Goal: Information Seeking & Learning: Learn about a topic

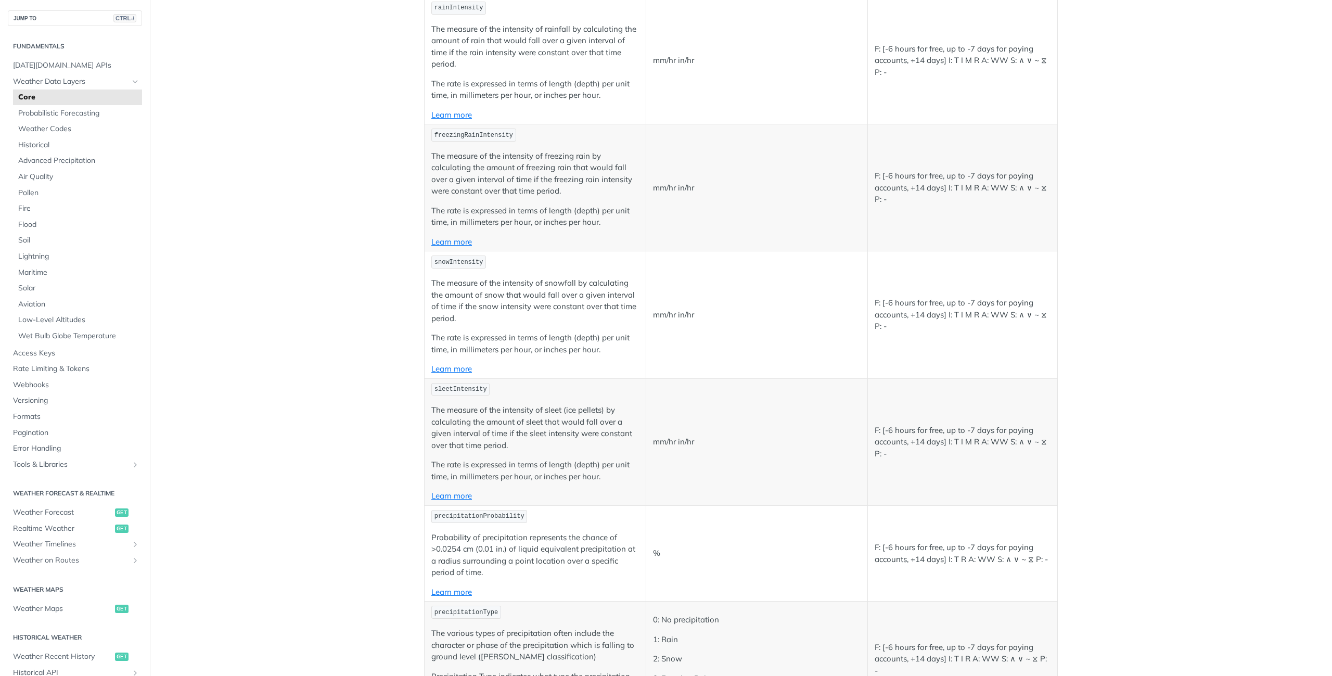
scroll to position [2237, 0]
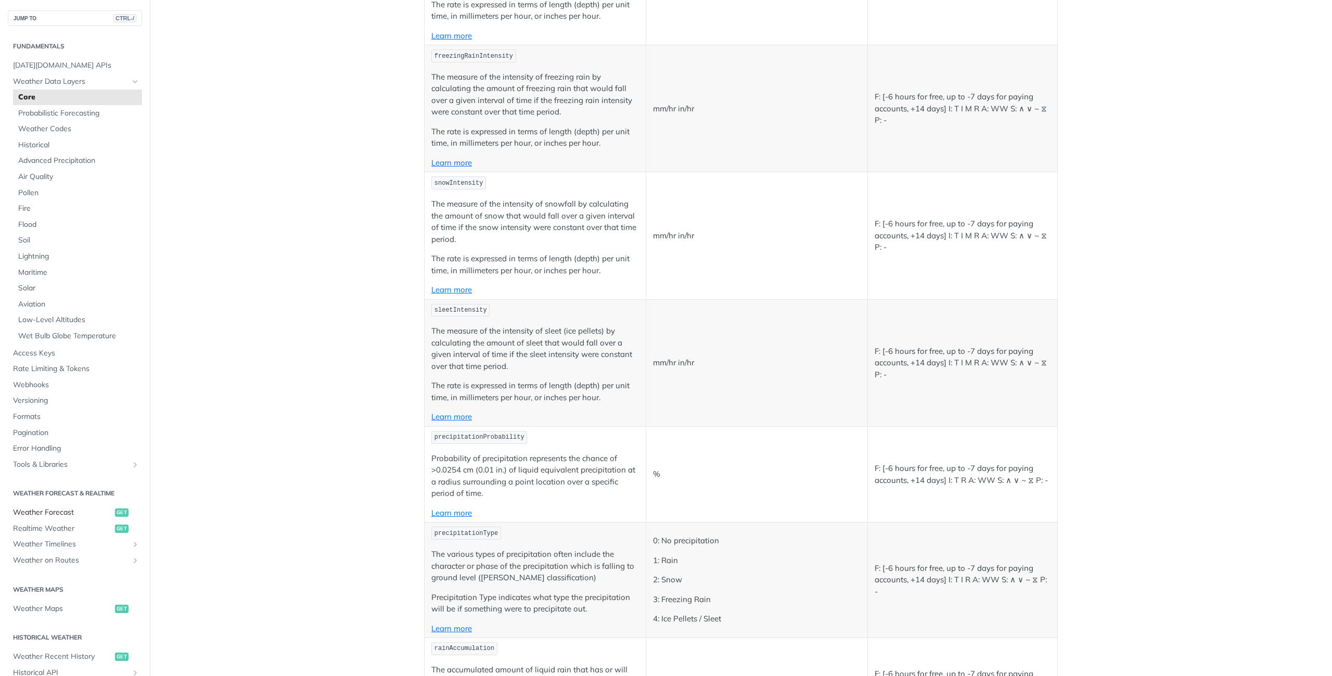
click at [59, 509] on span "Weather Forecast" at bounding box center [62, 512] width 99 height 10
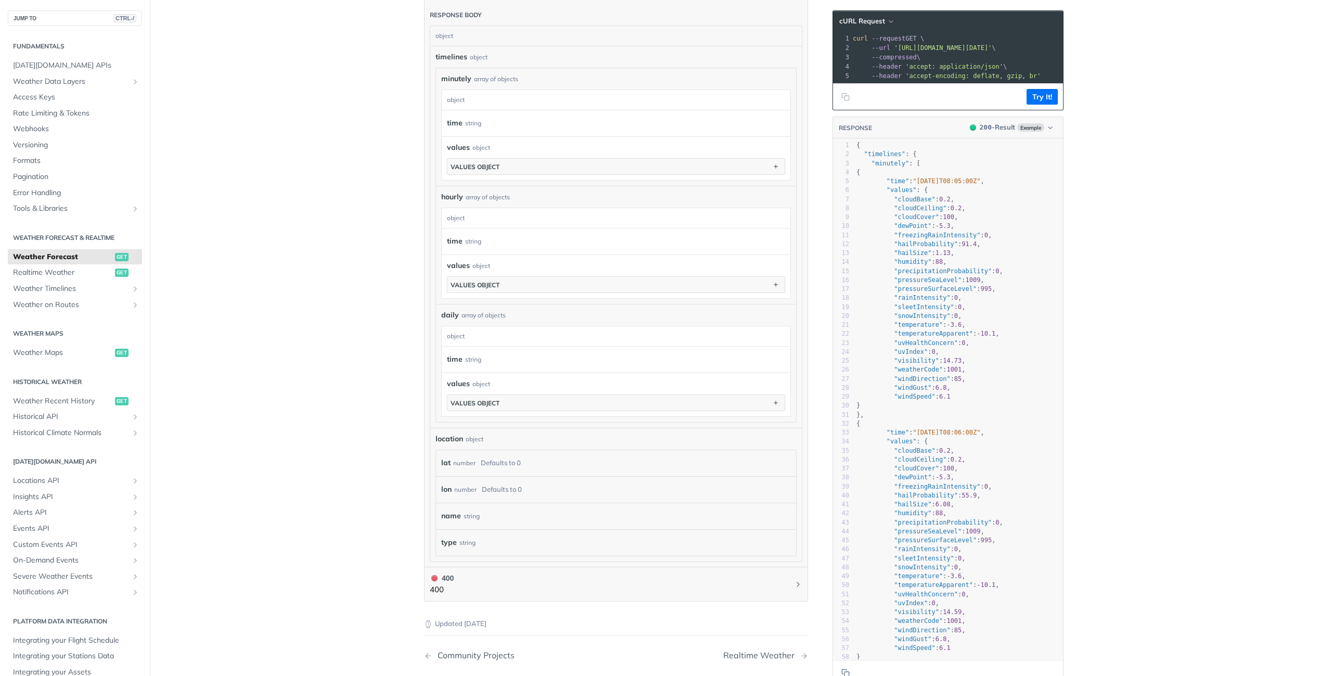
scroll to position [594, 0]
click at [453, 381] on span "values" at bounding box center [458, 383] width 23 height 11
click at [487, 395] on button "values object" at bounding box center [615, 402] width 337 height 16
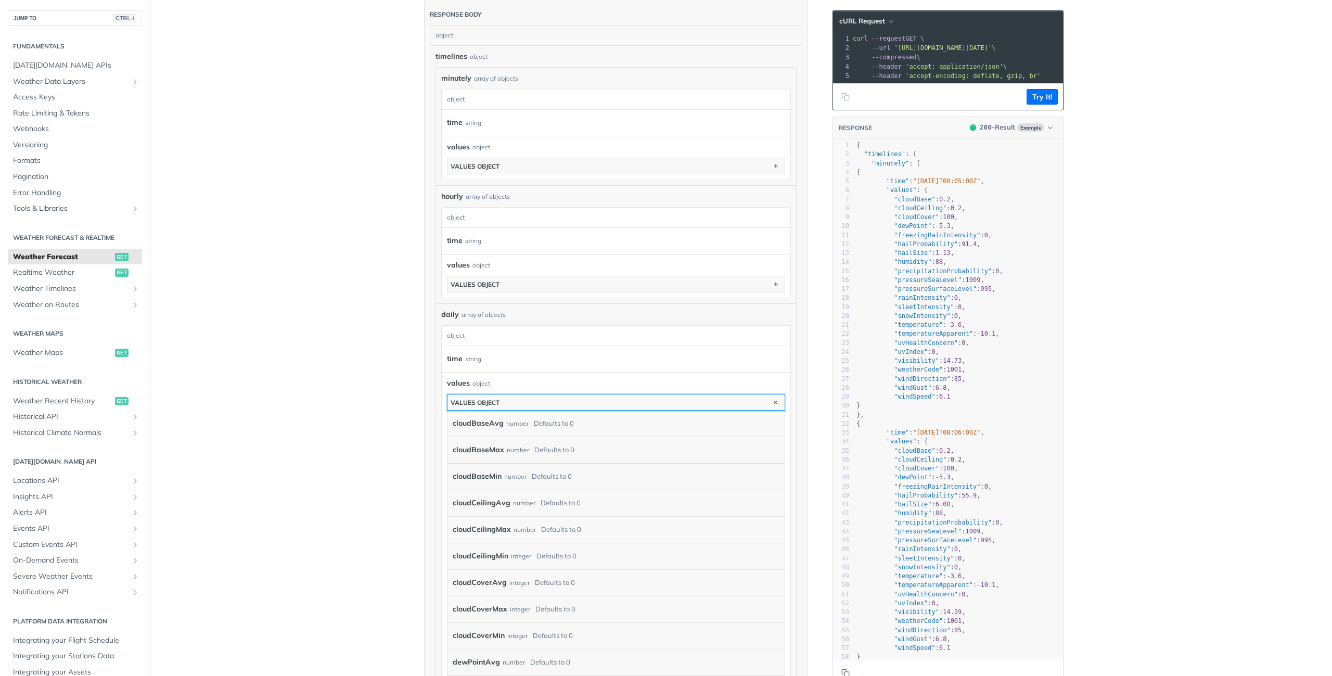
click at [487, 395] on button "values object" at bounding box center [615, 402] width 337 height 16
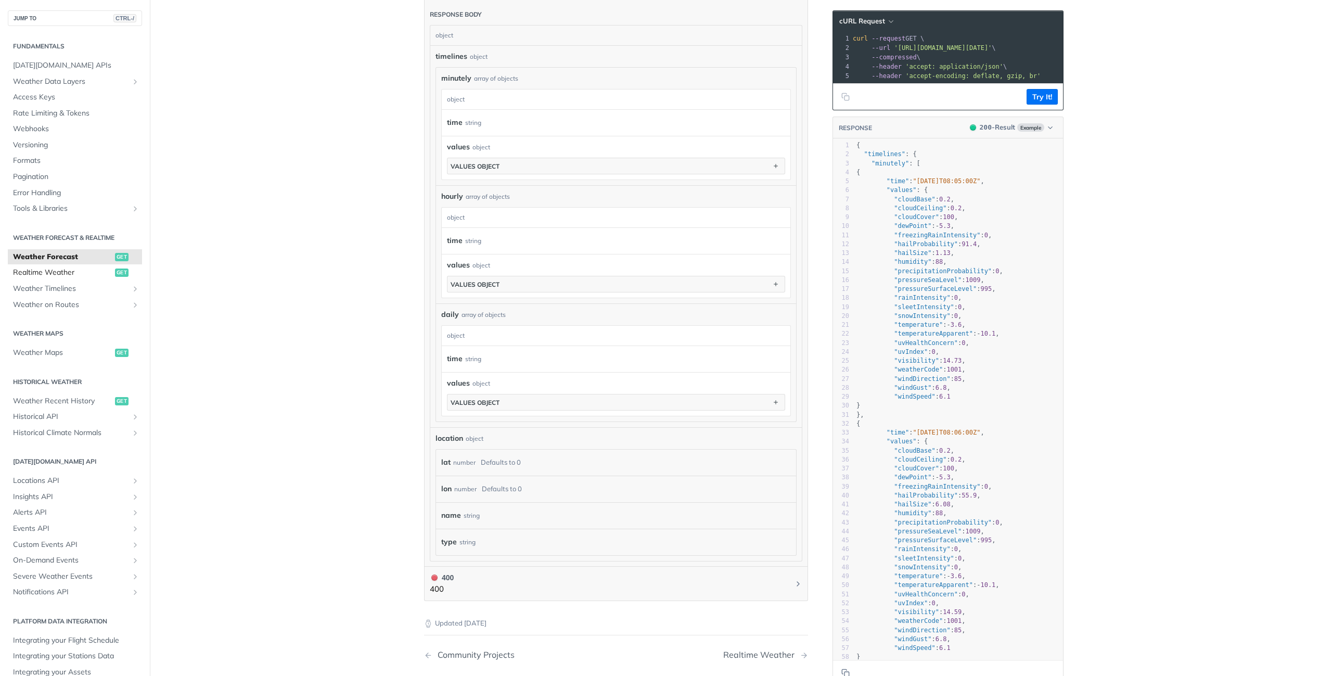
click at [49, 268] on span "Realtime Weather" at bounding box center [62, 272] width 99 height 10
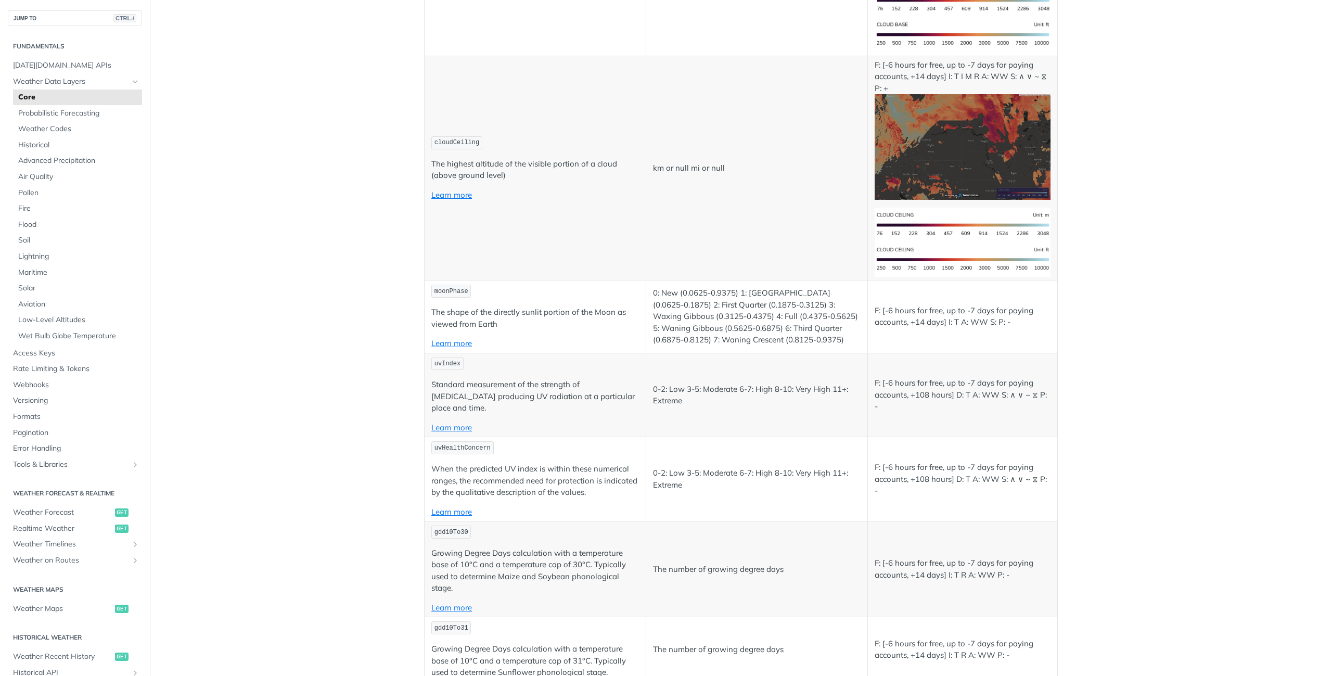
scroll to position [4312, 0]
